Goal: Task Accomplishment & Management: Use online tool/utility

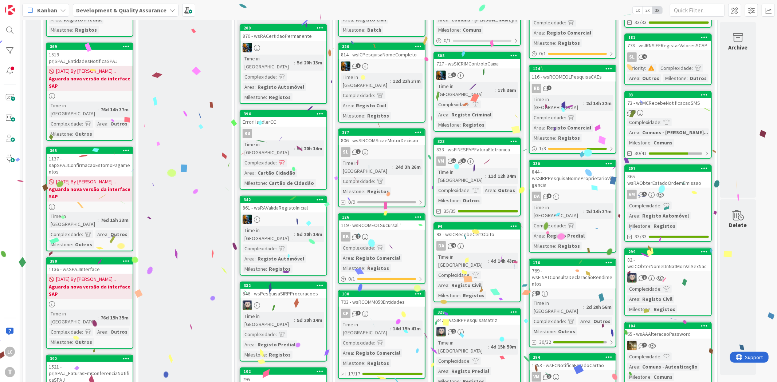
scroll to position [127, 0]
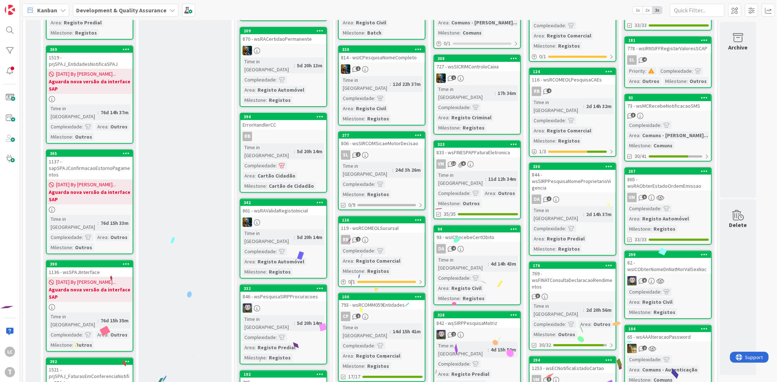
click at [584, 170] on div "844 - wsSIRPPesquisaNomeProprietarioVigencia" at bounding box center [572, 181] width 86 height 23
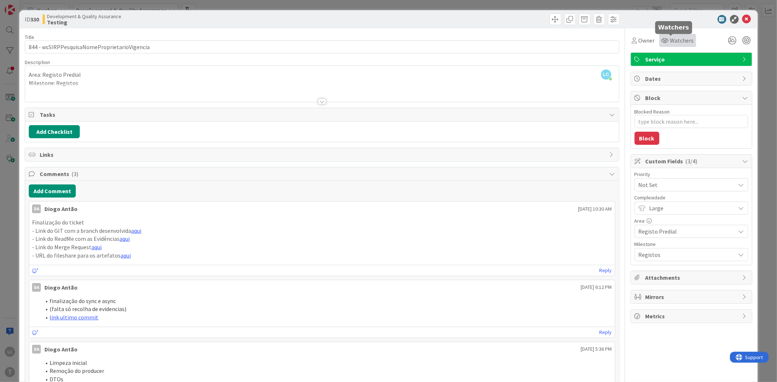
click at [679, 39] on span "Watchers" at bounding box center [682, 40] width 24 height 9
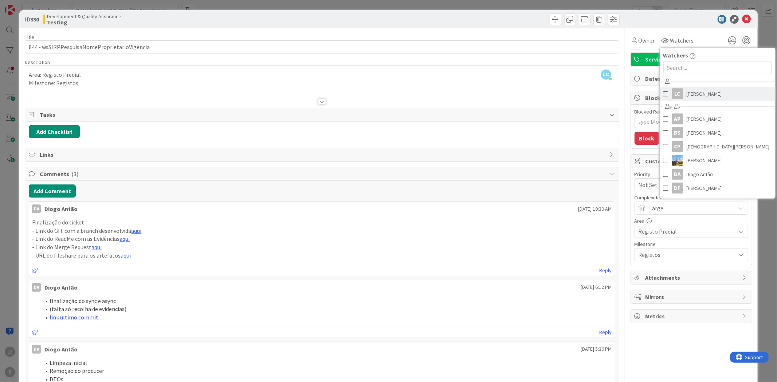
click at [686, 91] on span "[PERSON_NAME]" at bounding box center [703, 93] width 35 height 11
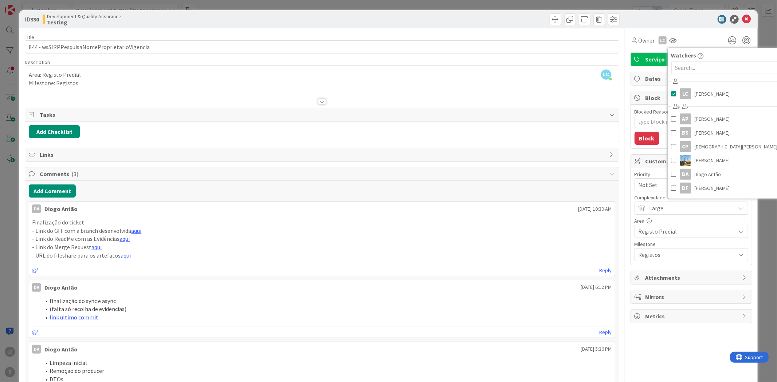
click at [657, 21] on div at bounding box center [687, 19] width 129 height 9
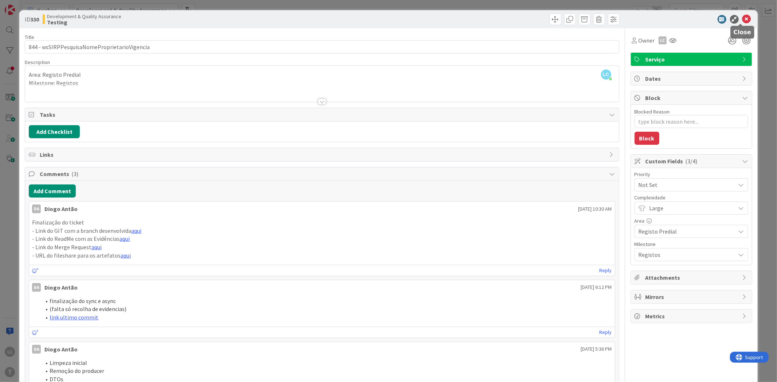
click at [742, 18] on icon at bounding box center [746, 19] width 9 height 9
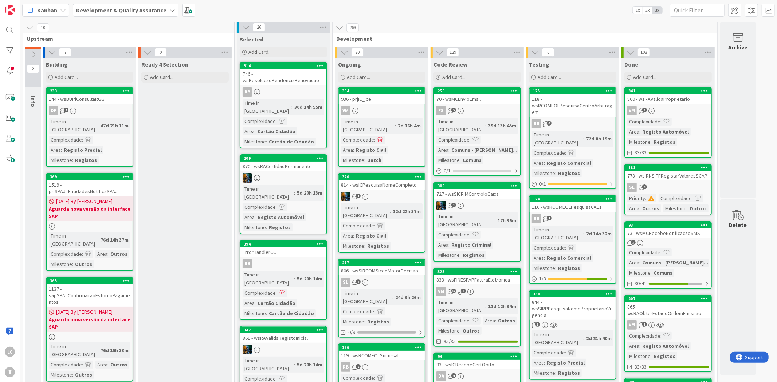
drag, startPoint x: 195, startPoint y: 150, endPoint x: 200, endPoint y: 150, distance: 4.4
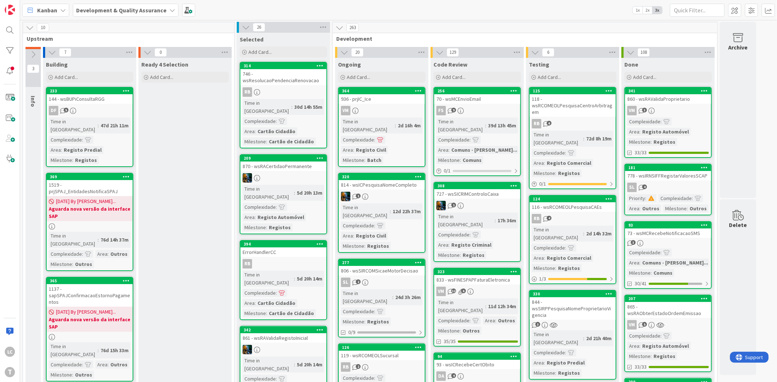
click at [586, 298] on div "844 - wsSIRPPesquisaNomeProprietarioVigencia" at bounding box center [572, 309] width 86 height 23
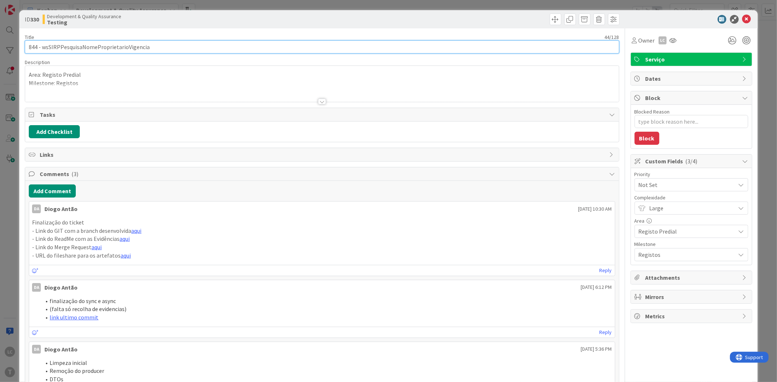
click at [120, 43] on input "844 - wsSIRPPesquisaNomeProprietarioVigencia" at bounding box center [322, 46] width 594 height 13
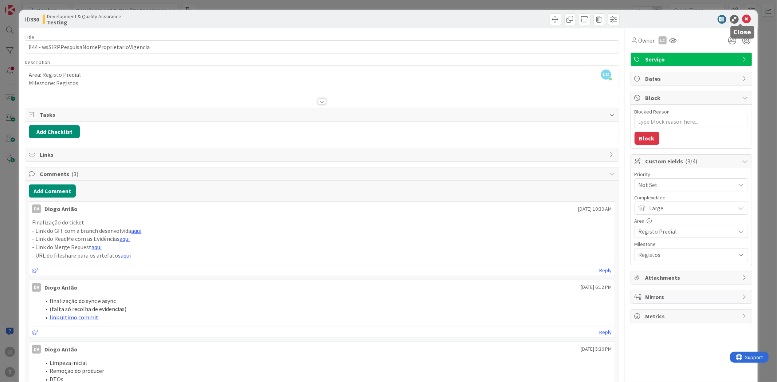
click at [742, 17] on icon at bounding box center [746, 19] width 9 height 9
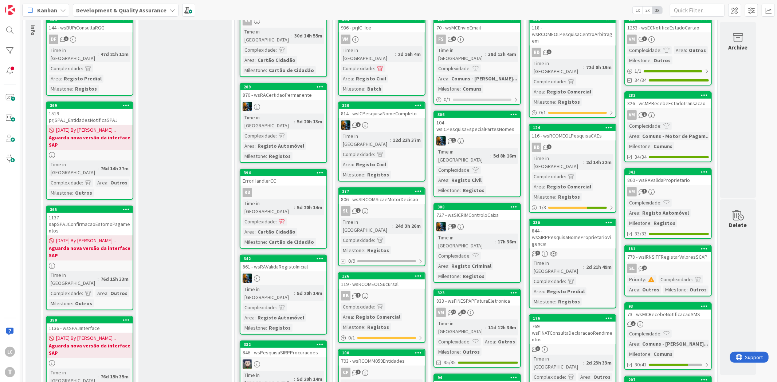
scroll to position [121, 0]
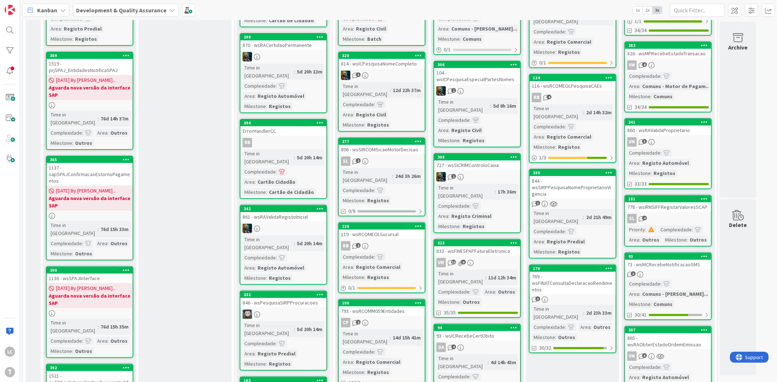
click at [588, 272] on div "769 - wsFINATConsultaDeclaracaoRendimentos" at bounding box center [572, 283] width 86 height 23
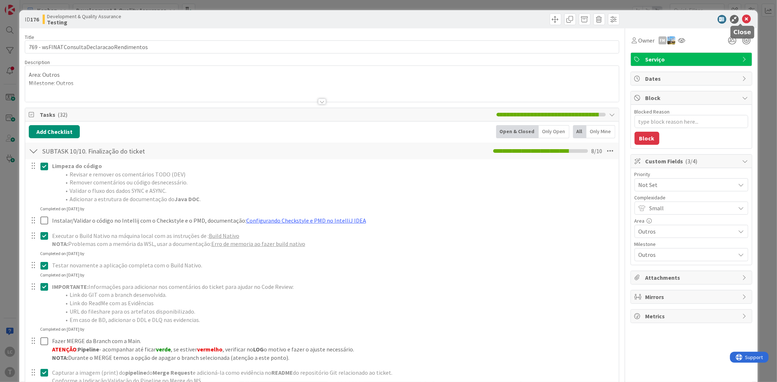
click at [742, 19] on icon at bounding box center [746, 19] width 9 height 9
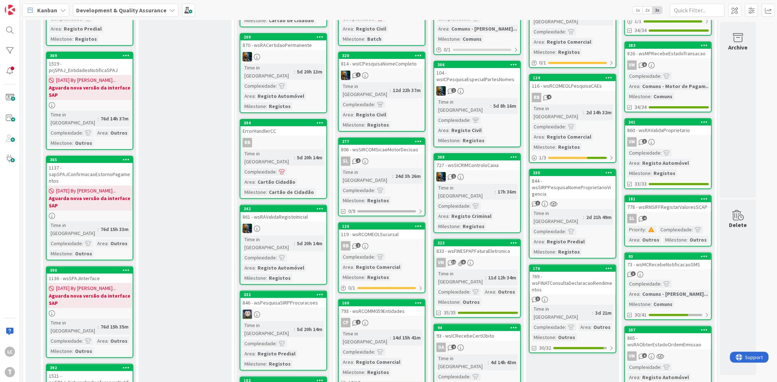
click at [603, 176] on div "844 - wsSIRPPesquisaNomeProprietarioVigencia" at bounding box center [572, 187] width 86 height 23
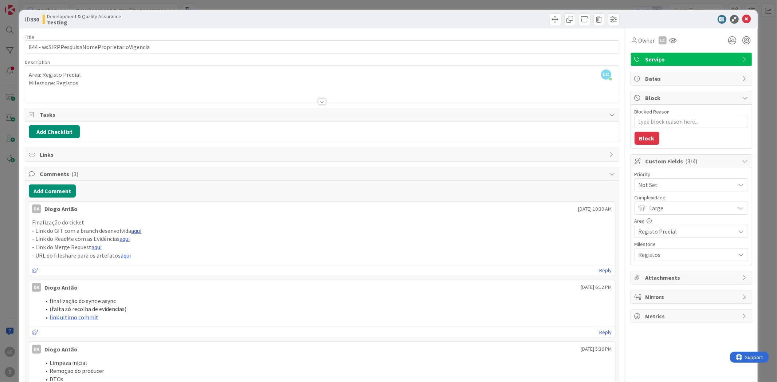
click at [742, 20] on icon at bounding box center [746, 19] width 9 height 9
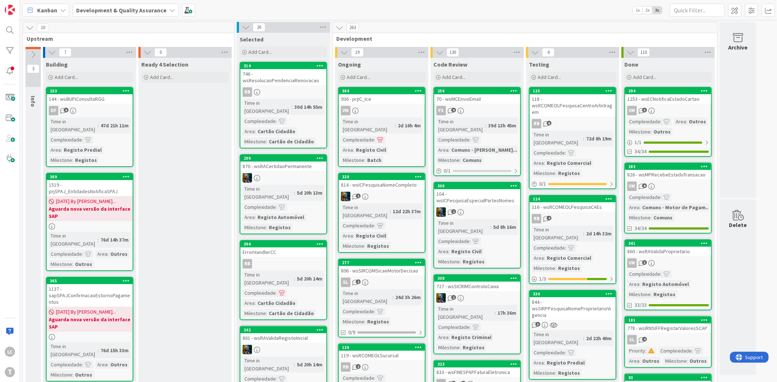
click at [592, 204] on link "124 116 - wsRCOMEOLPesquisaCAEs RB 4 Time in Column : 2d 14h 32m Complexidade :…" at bounding box center [572, 239] width 87 height 89
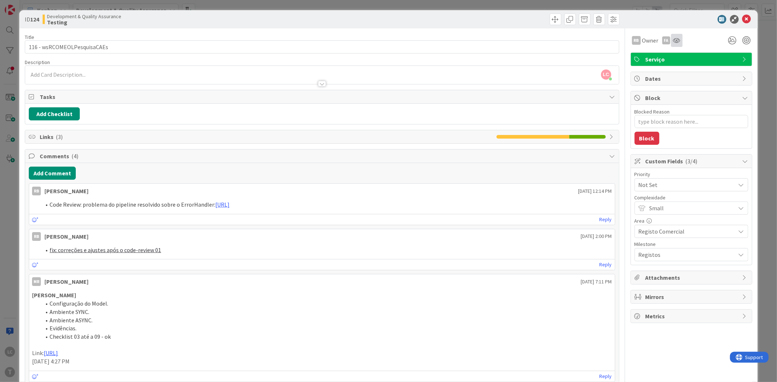
click at [674, 41] on div at bounding box center [677, 40] width 12 height 13
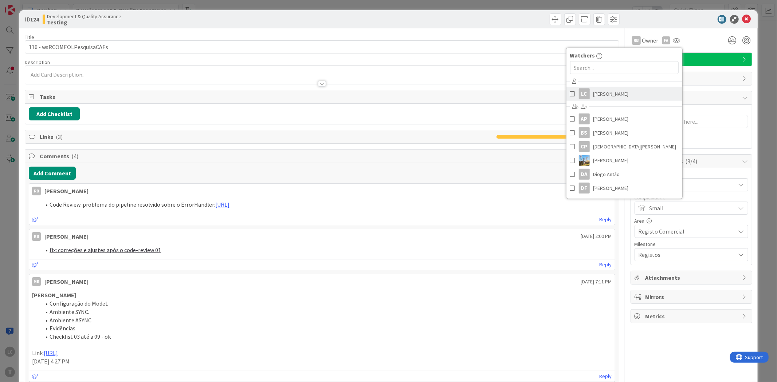
click at [603, 96] on span "[PERSON_NAME]" at bounding box center [610, 93] width 35 height 11
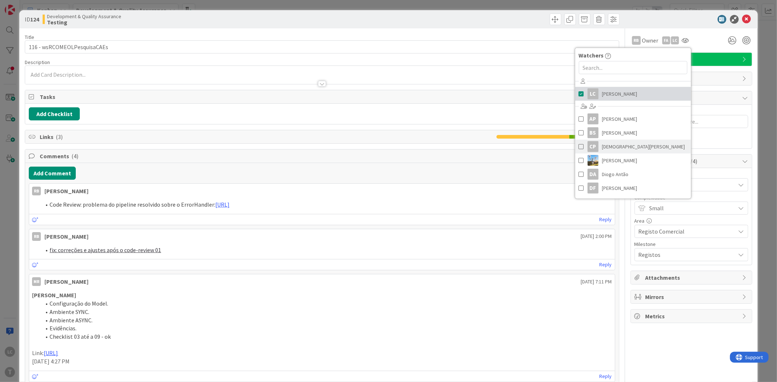
type textarea "x"
click at [687, 24] on div "ID 124 Development & Quality Assurance Testing" at bounding box center [388, 19] width 738 height 18
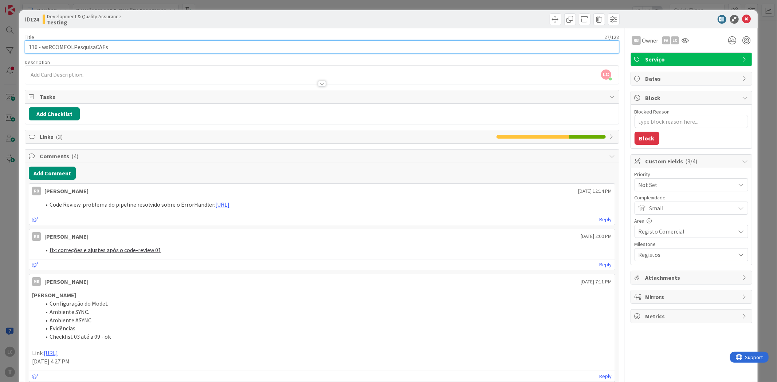
click at [82, 45] on input "116 - wsRCOMEOLPesquisaCAEs" at bounding box center [322, 46] width 594 height 13
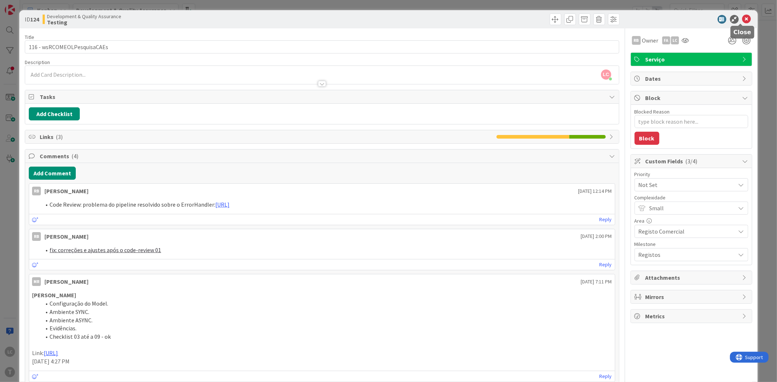
click at [742, 19] on icon at bounding box center [746, 19] width 9 height 9
